Goal: Information Seeking & Learning: Learn about a topic

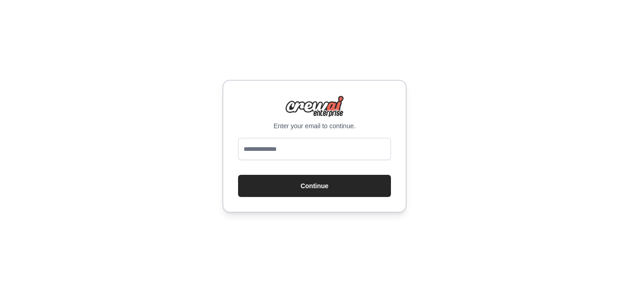
drag, startPoint x: 0, startPoint y: 0, endPoint x: 326, endPoint y: 152, distance: 359.2
click at [326, 152] on input "email" at bounding box center [314, 149] width 153 height 22
type input "**********"
click at [326, 189] on button "Continue" at bounding box center [314, 186] width 153 height 22
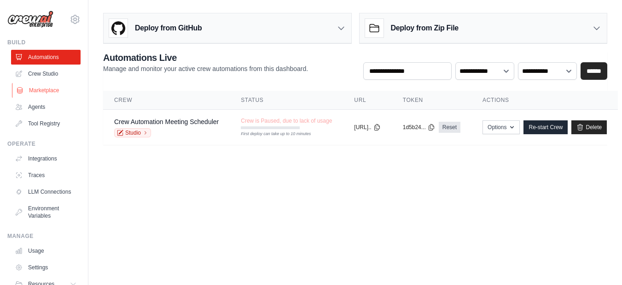
click at [36, 93] on link "Marketplace" at bounding box center [47, 90] width 70 height 15
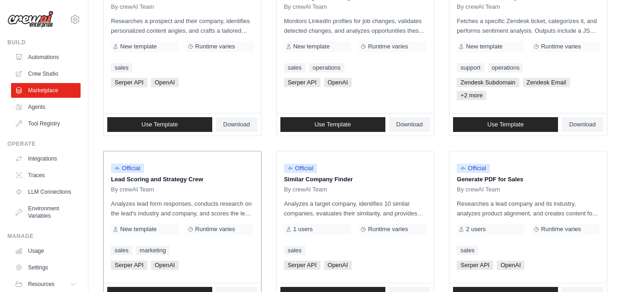
scroll to position [588, 0]
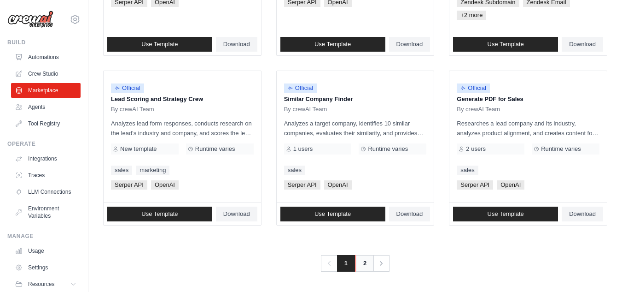
click at [360, 265] on link "2" at bounding box center [365, 263] width 18 height 17
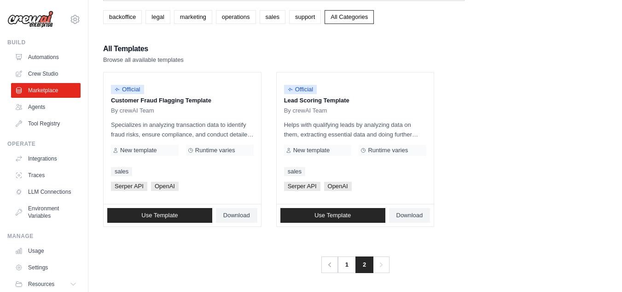
scroll to position [54, 0]
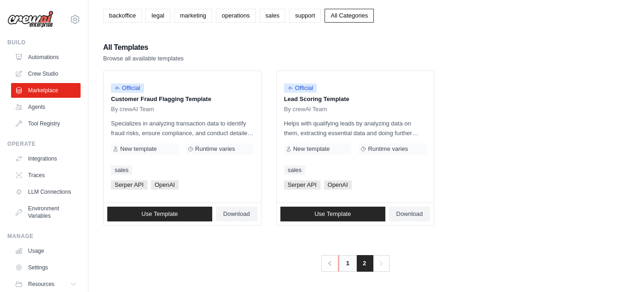
click at [347, 262] on link "1" at bounding box center [348, 263] width 18 height 17
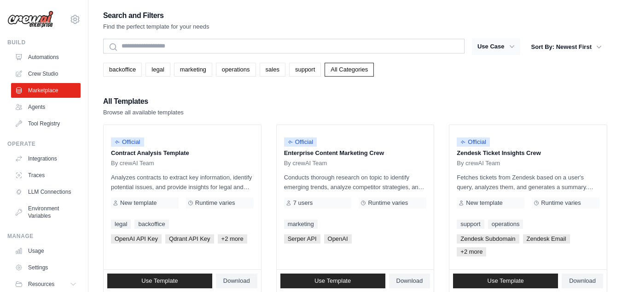
click at [510, 49] on icon "button" at bounding box center [512, 46] width 9 height 9
click at [514, 48] on icon "button" at bounding box center [512, 46] width 9 height 9
click at [513, 45] on icon "button" at bounding box center [512, 46] width 9 height 9
click at [485, 47] on button "Use Case" at bounding box center [496, 46] width 48 height 17
click at [597, 45] on icon "button" at bounding box center [599, 46] width 9 height 9
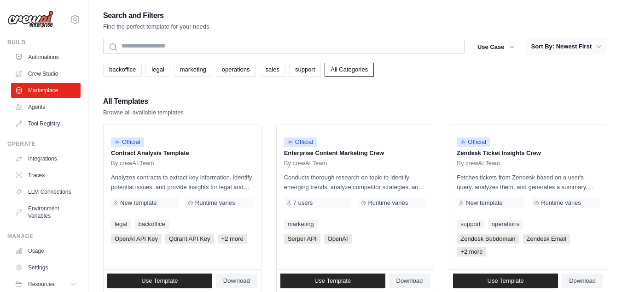
click at [601, 45] on icon "button" at bounding box center [599, 46] width 9 height 9
click at [600, 45] on icon "button" at bounding box center [599, 46] width 9 height 9
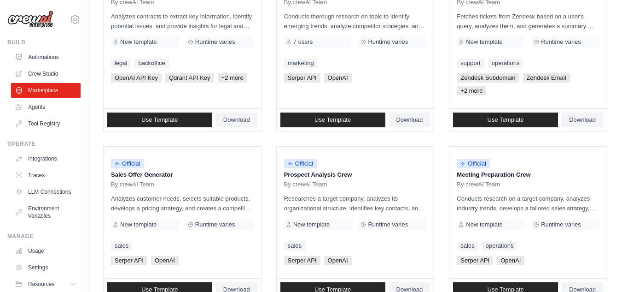
scroll to position [46, 0]
